Goal: Task Accomplishment & Management: Complete application form

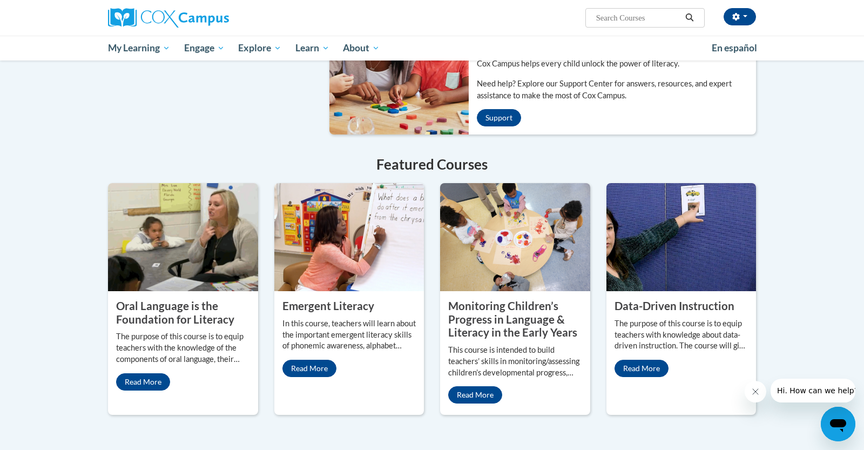
scroll to position [763, 0]
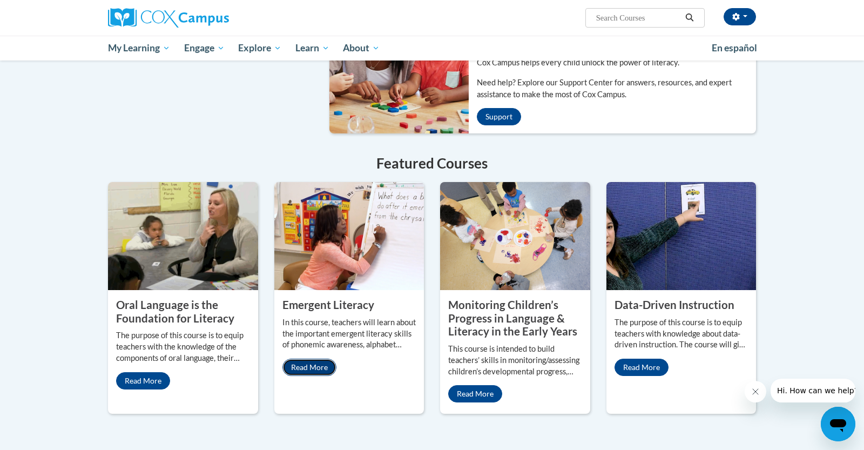
click at [310, 359] on link "Read More" at bounding box center [310, 367] width 54 height 17
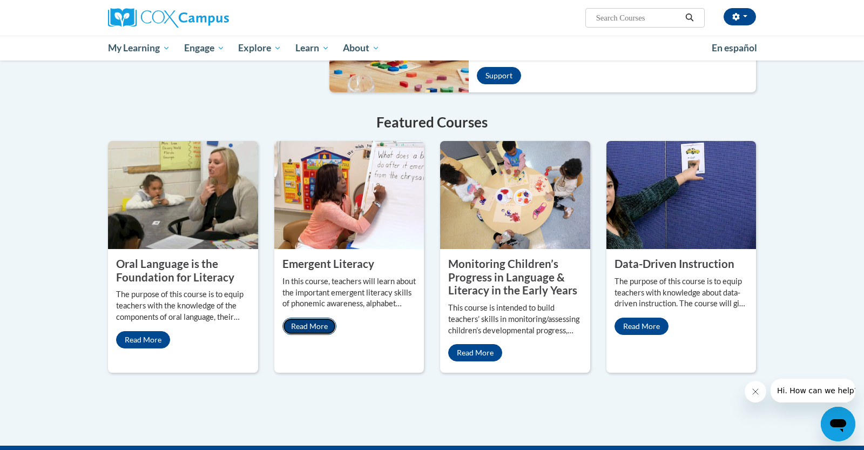
scroll to position [815, 0]
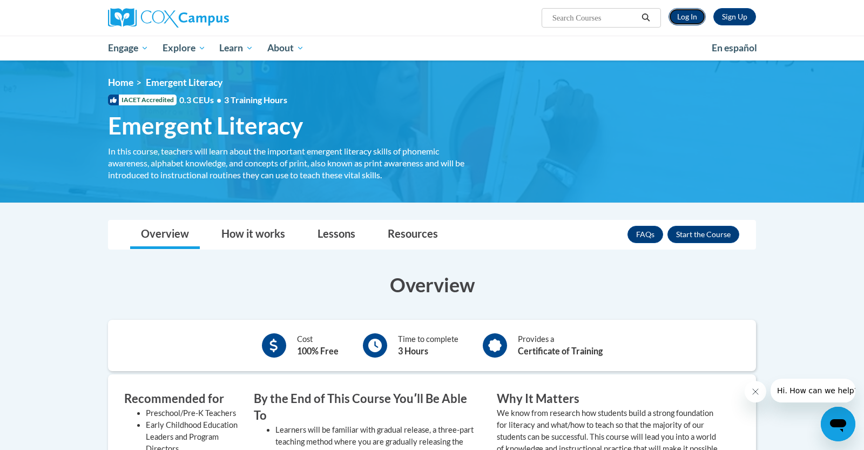
click at [690, 16] on link "Log In" at bounding box center [687, 16] width 37 height 17
